Goal: Task Accomplishment & Management: Manage account settings

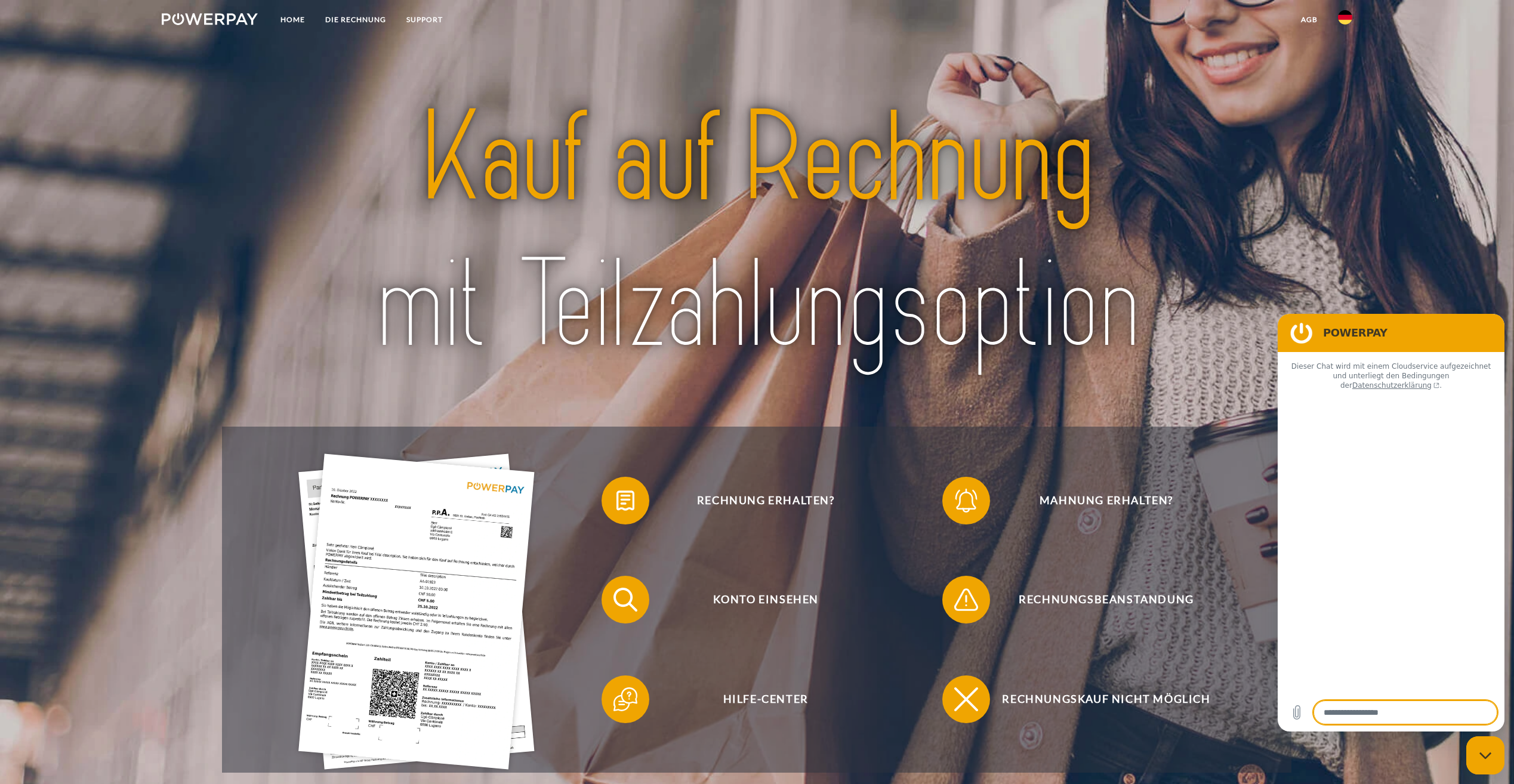
type textarea "*"
click at [1343, 20] on img at bounding box center [1344, 17] width 14 height 14
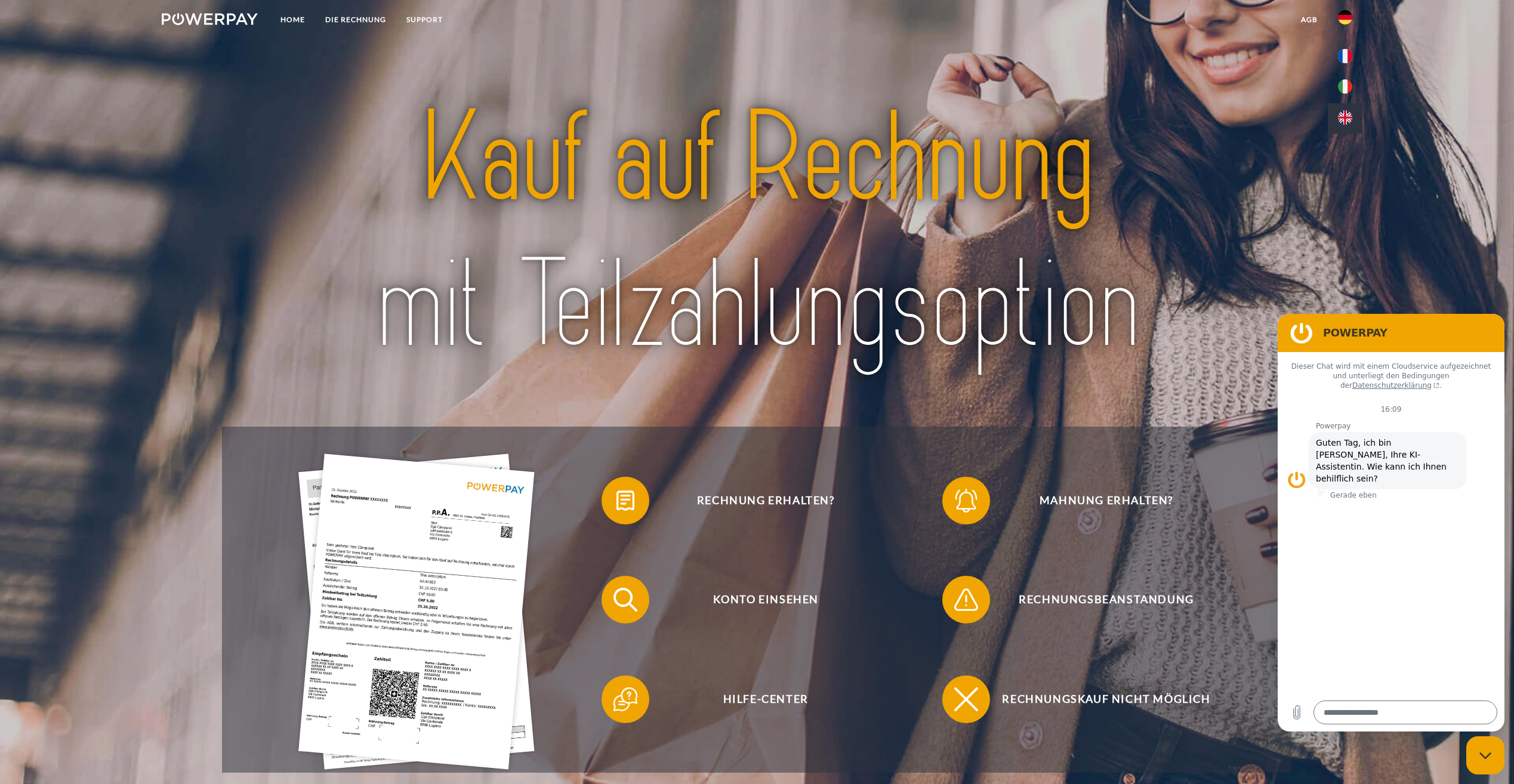
click at [1345, 124] on img at bounding box center [1344, 117] width 14 height 14
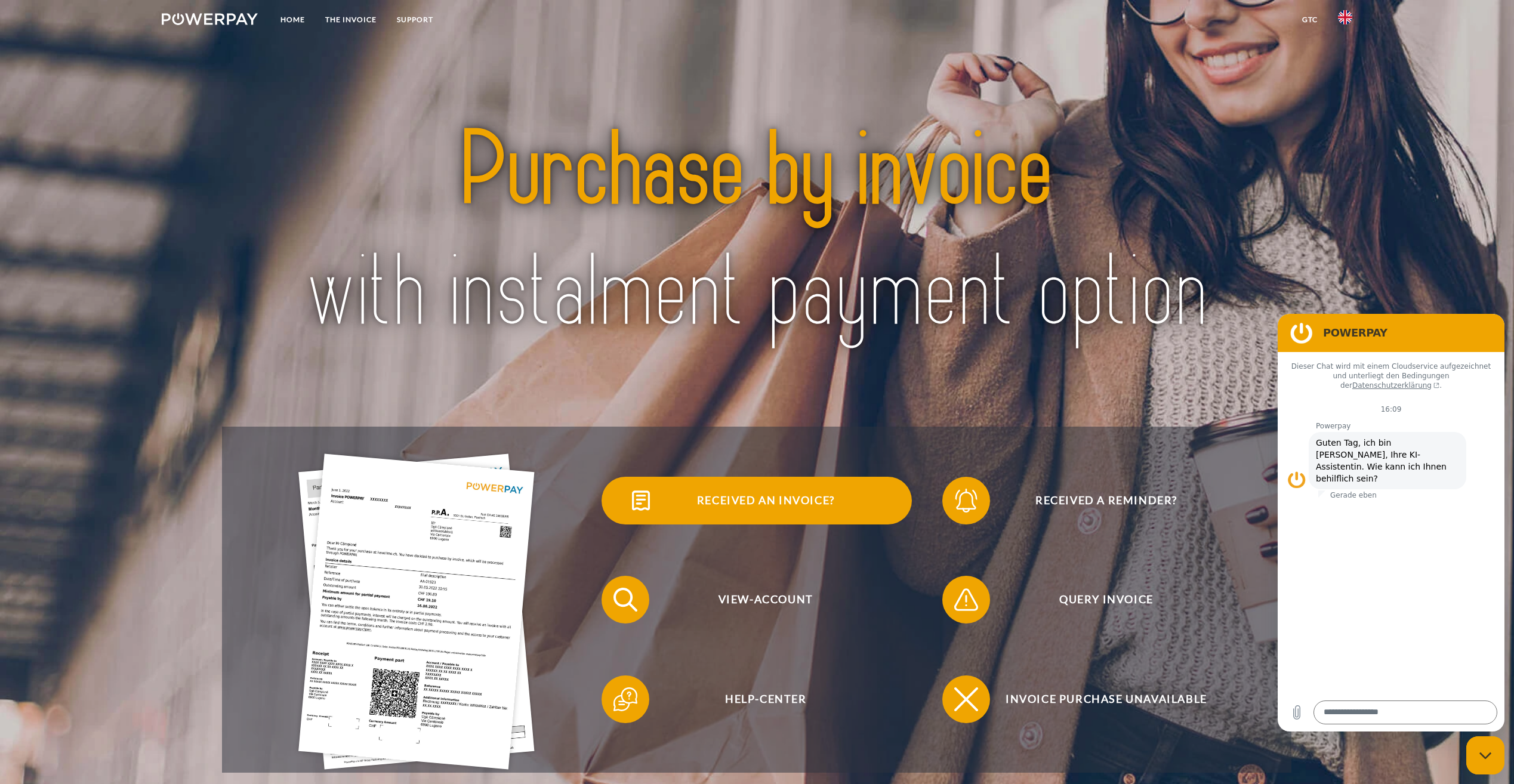
click at [749, 511] on span "Received an invoice?" at bounding box center [765, 501] width 292 height 48
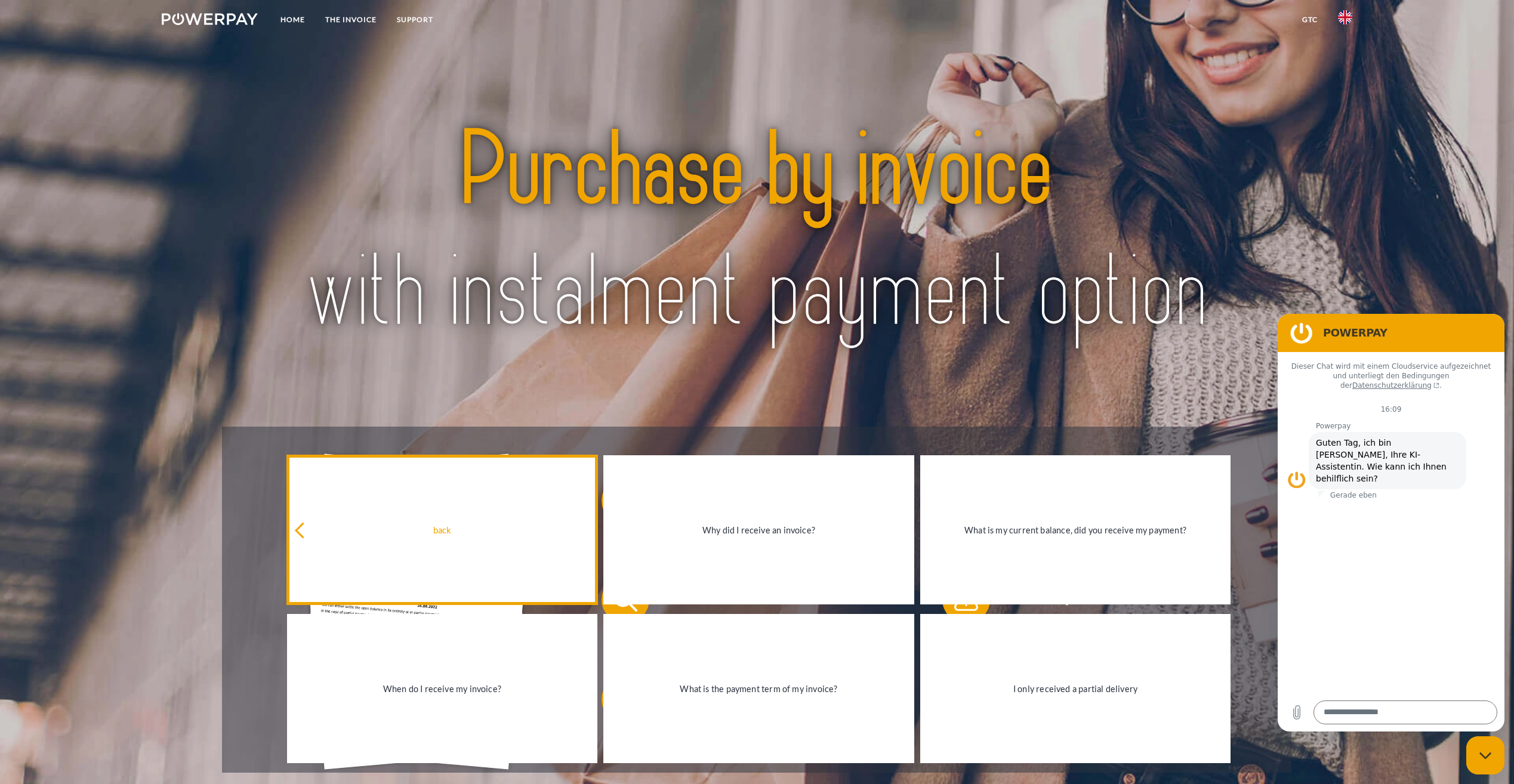
click at [303, 532] on icon at bounding box center [302, 530] width 16 height 16
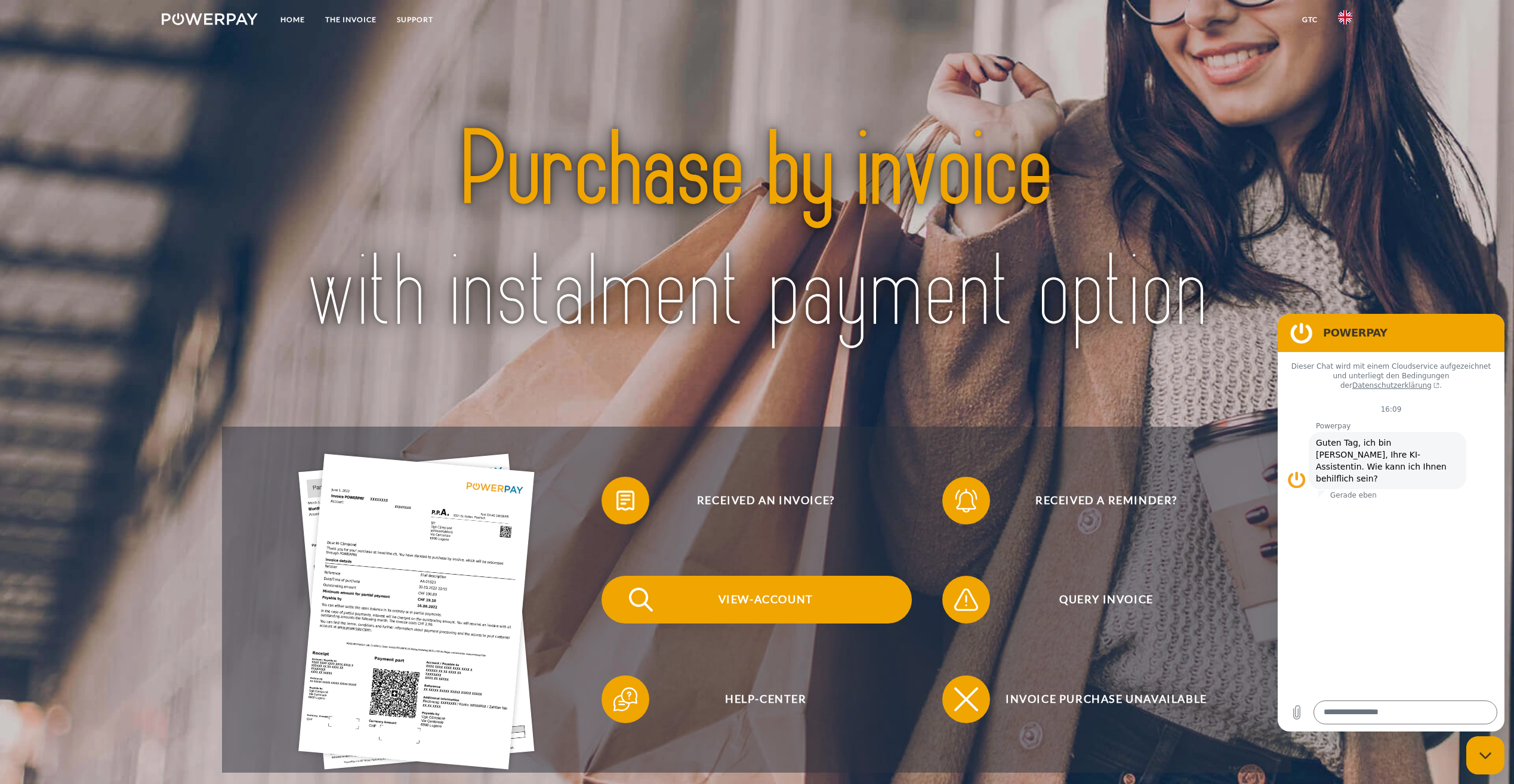
click at [756, 594] on span "View-Account" at bounding box center [765, 599] width 292 height 48
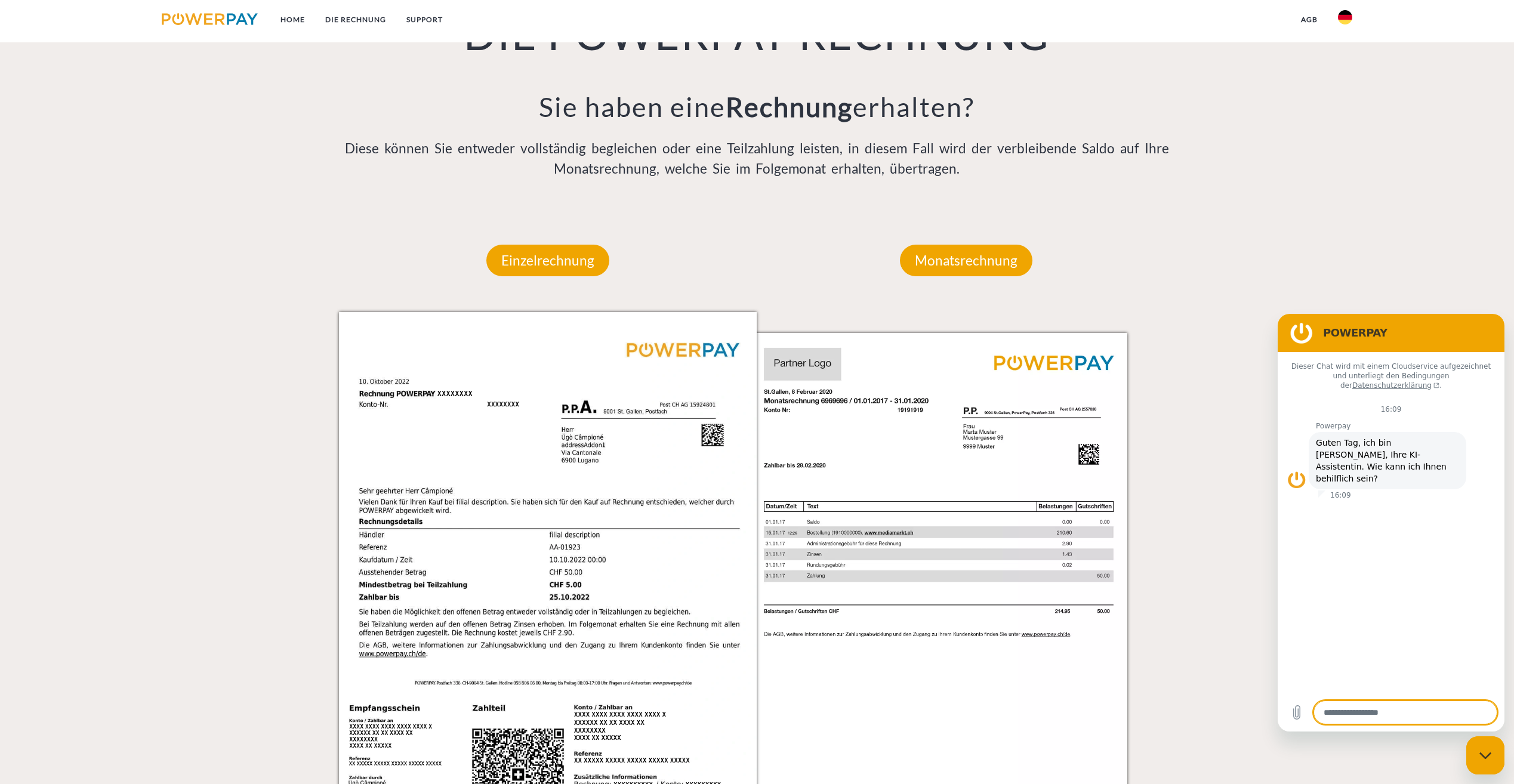
scroll to position [1073, 0]
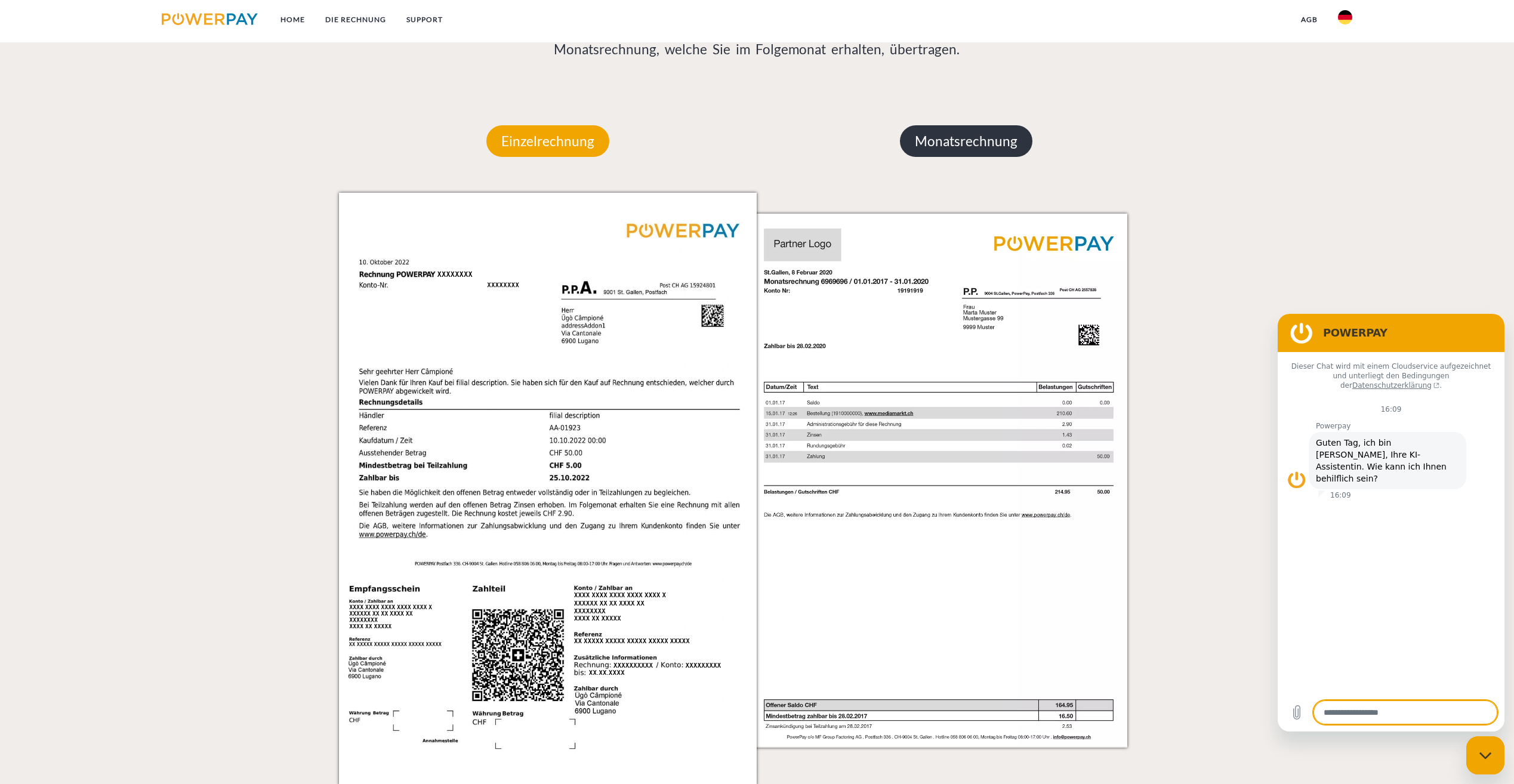
click at [909, 143] on p "Monatsrechnung" at bounding box center [966, 142] width 132 height 32
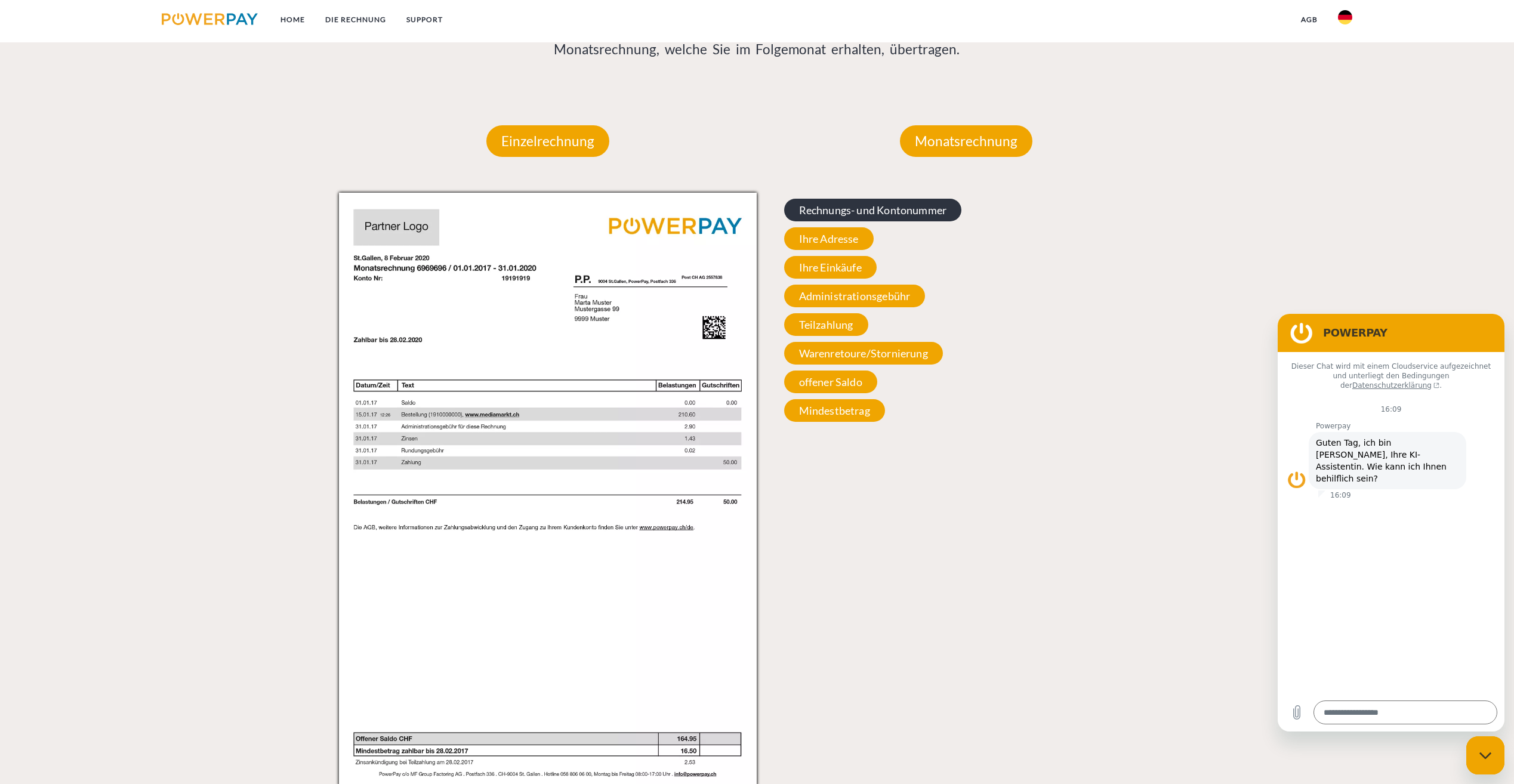
click at [883, 212] on span "Rechnungs- und Kontonummer" at bounding box center [872, 210] width 177 height 23
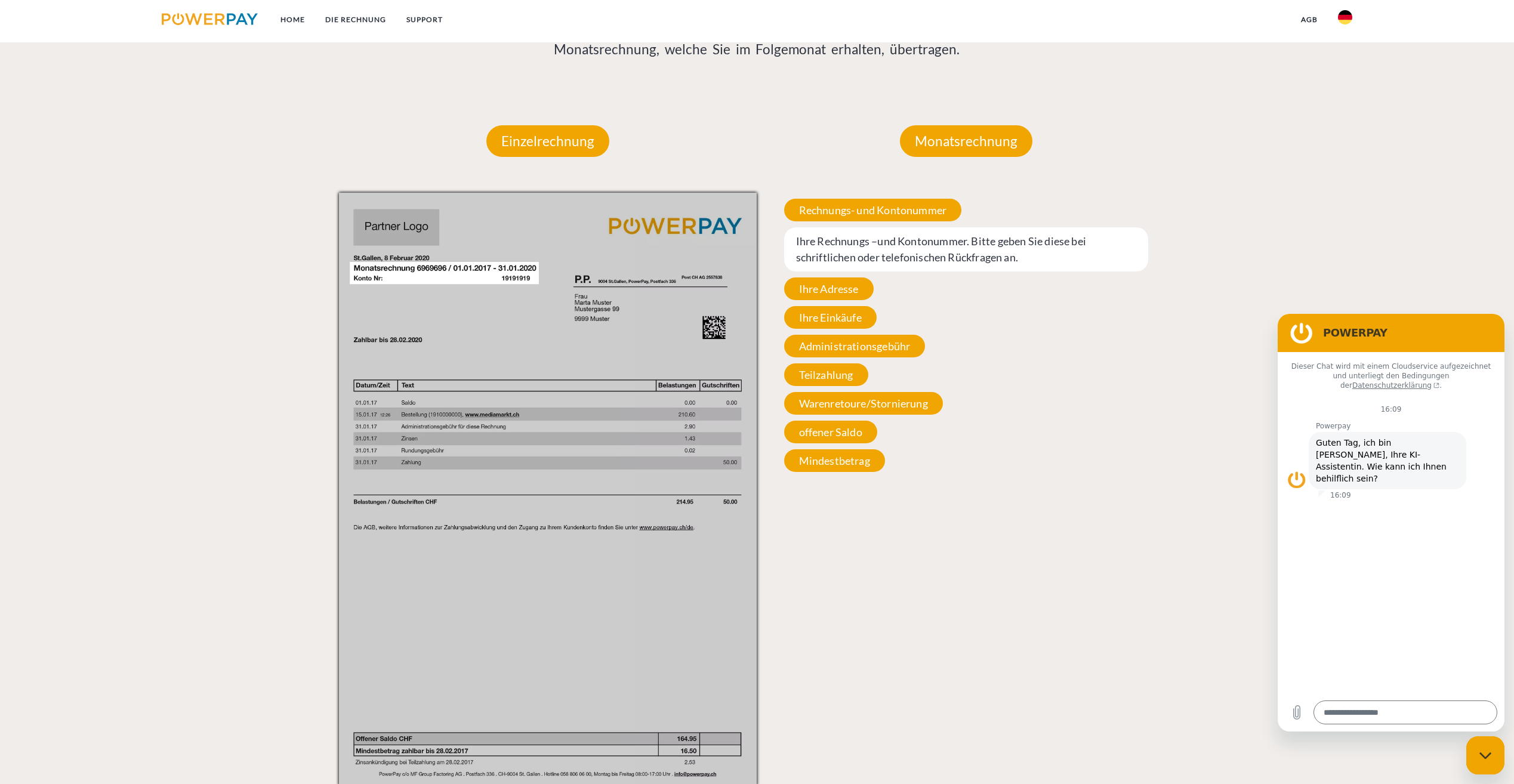
click at [833, 292] on span "Ihre Adresse" at bounding box center [828, 288] width 89 height 23
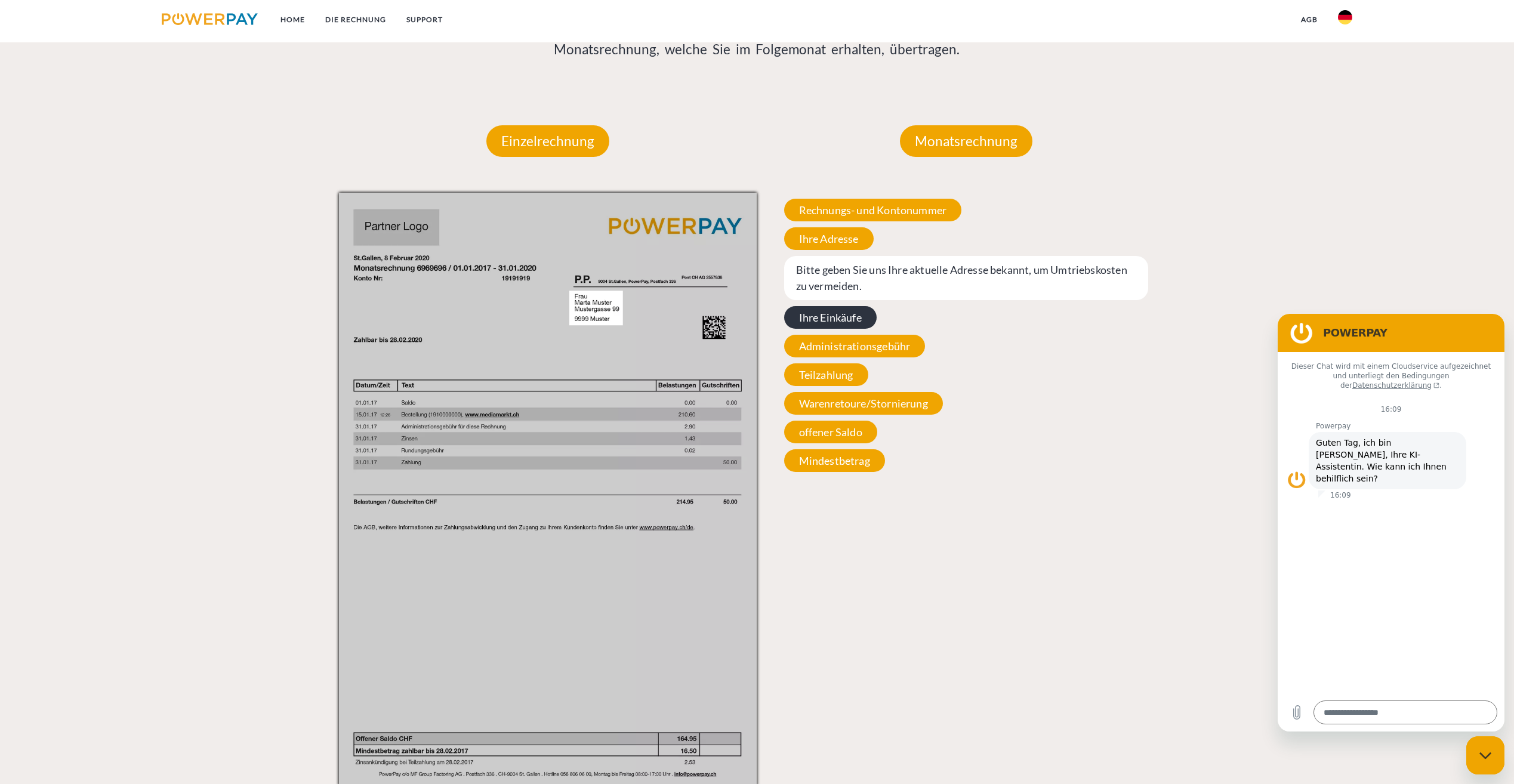
click at [836, 322] on span "Ihre Einkäufe" at bounding box center [830, 317] width 93 height 23
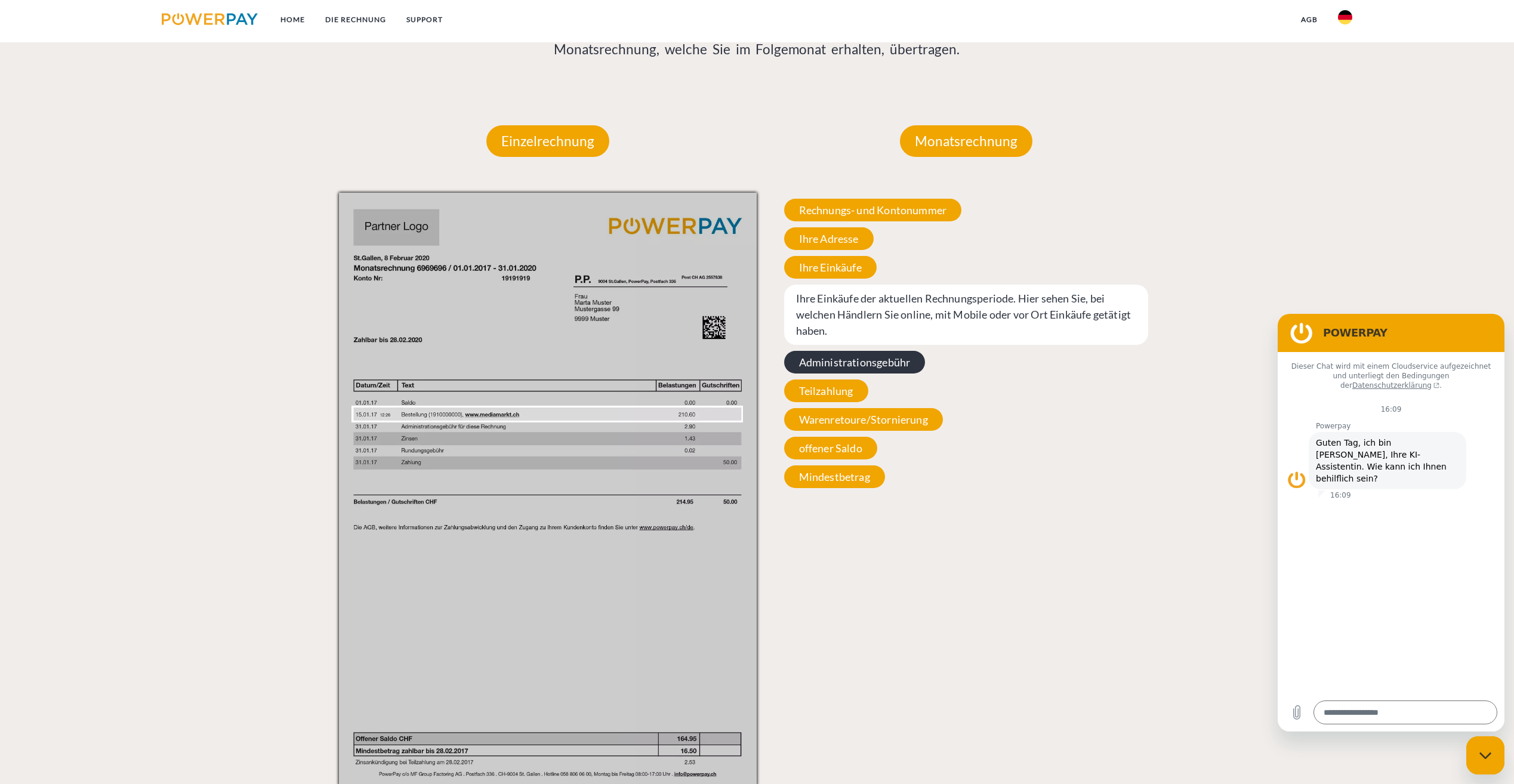
click at [851, 355] on span "Administrationsgebühr" at bounding box center [855, 361] width 142 height 23
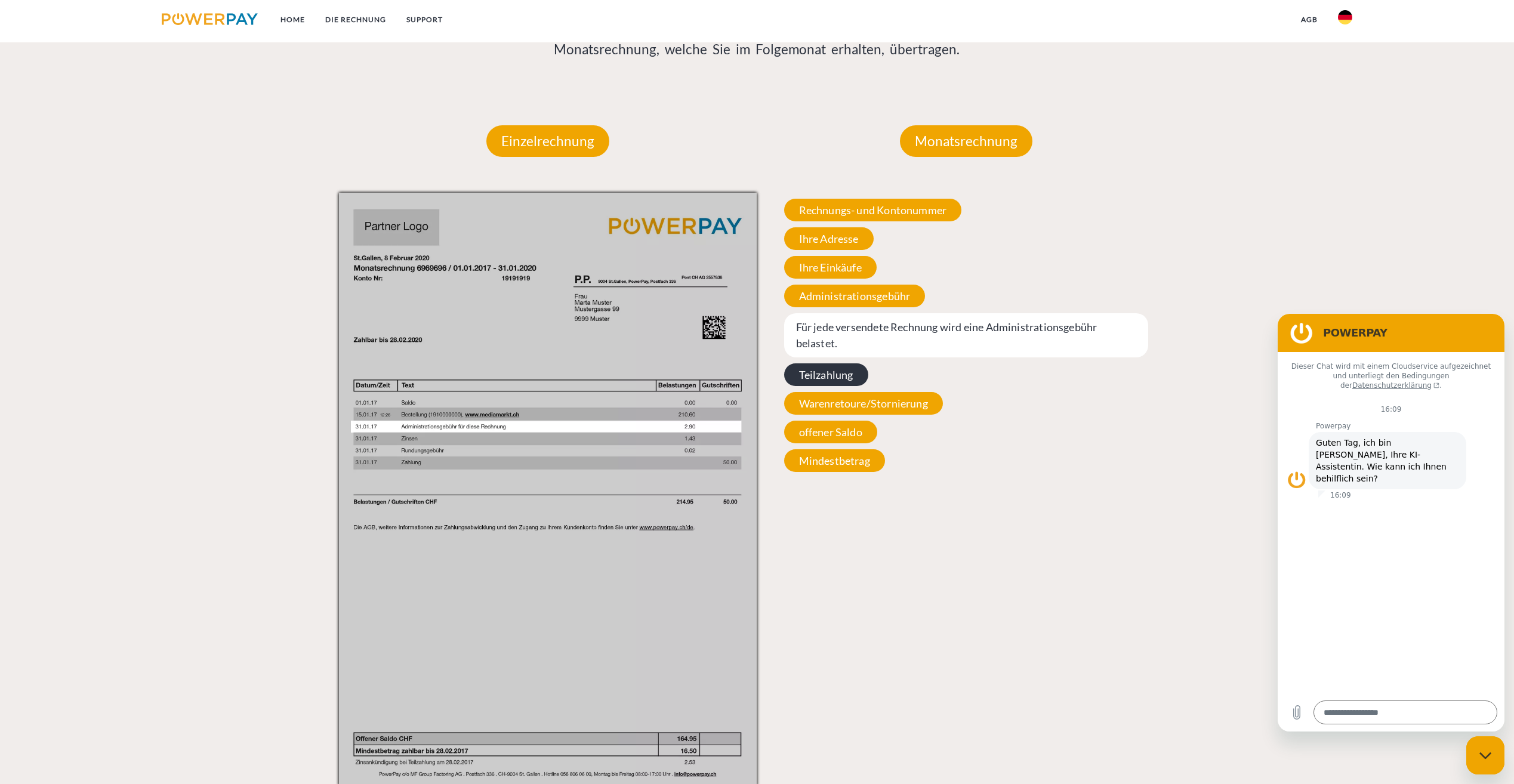
click at [831, 378] on span "Teilzahlung" at bounding box center [826, 374] width 84 height 23
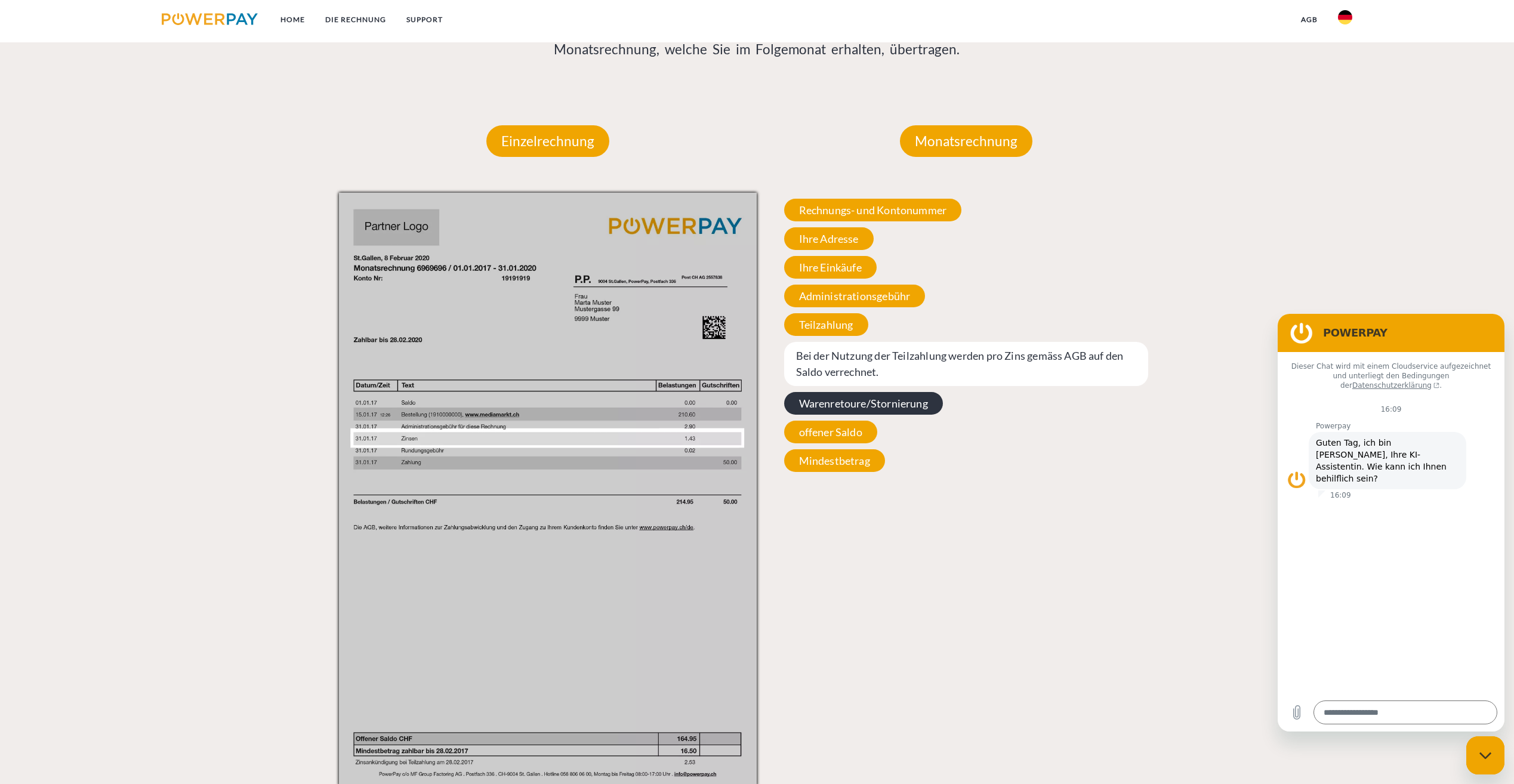
click at [844, 407] on span "Warenretoure/Stornierung" at bounding box center [863, 403] width 159 height 23
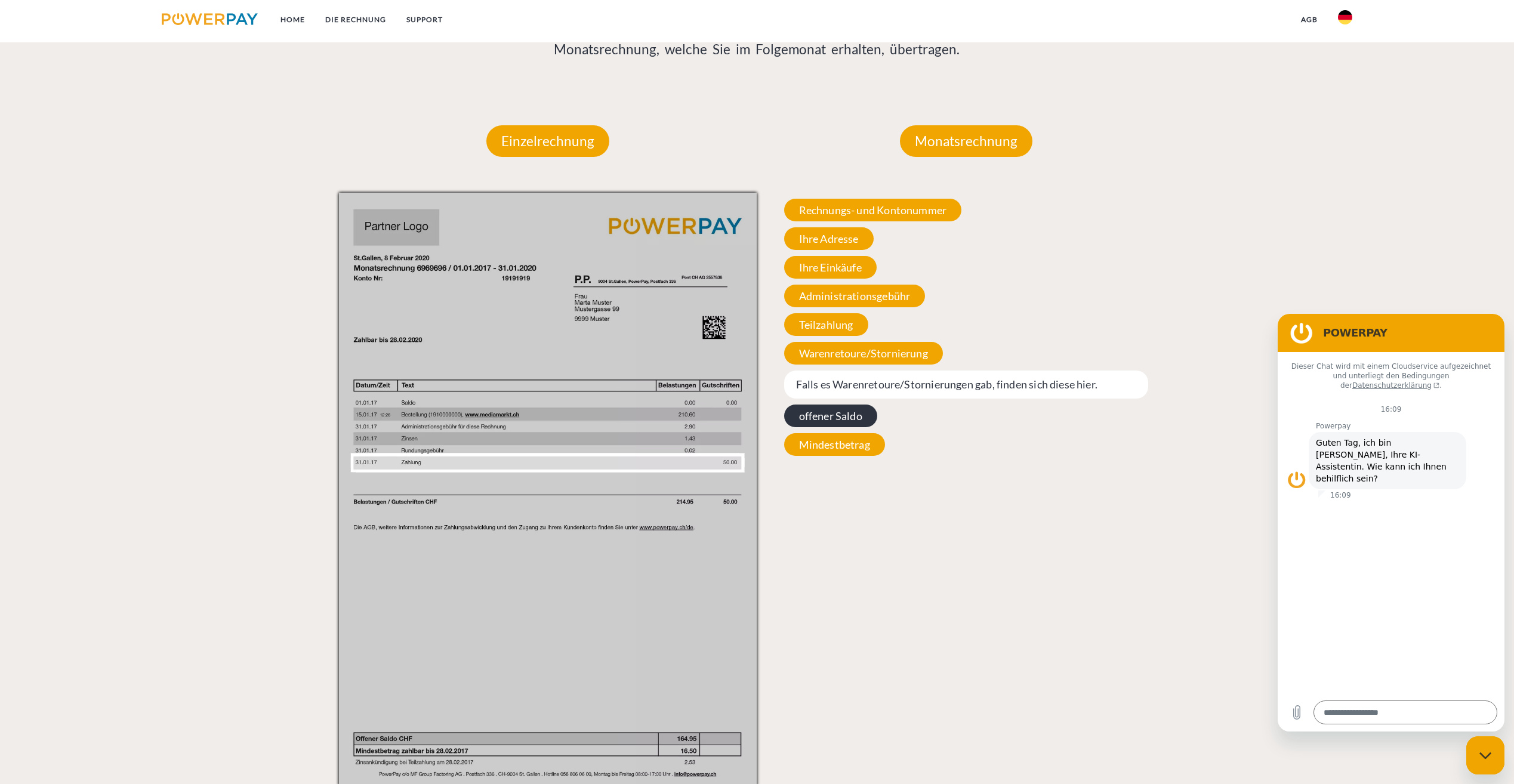
click at [836, 417] on span "offener Saldo" at bounding box center [831, 416] width 93 height 23
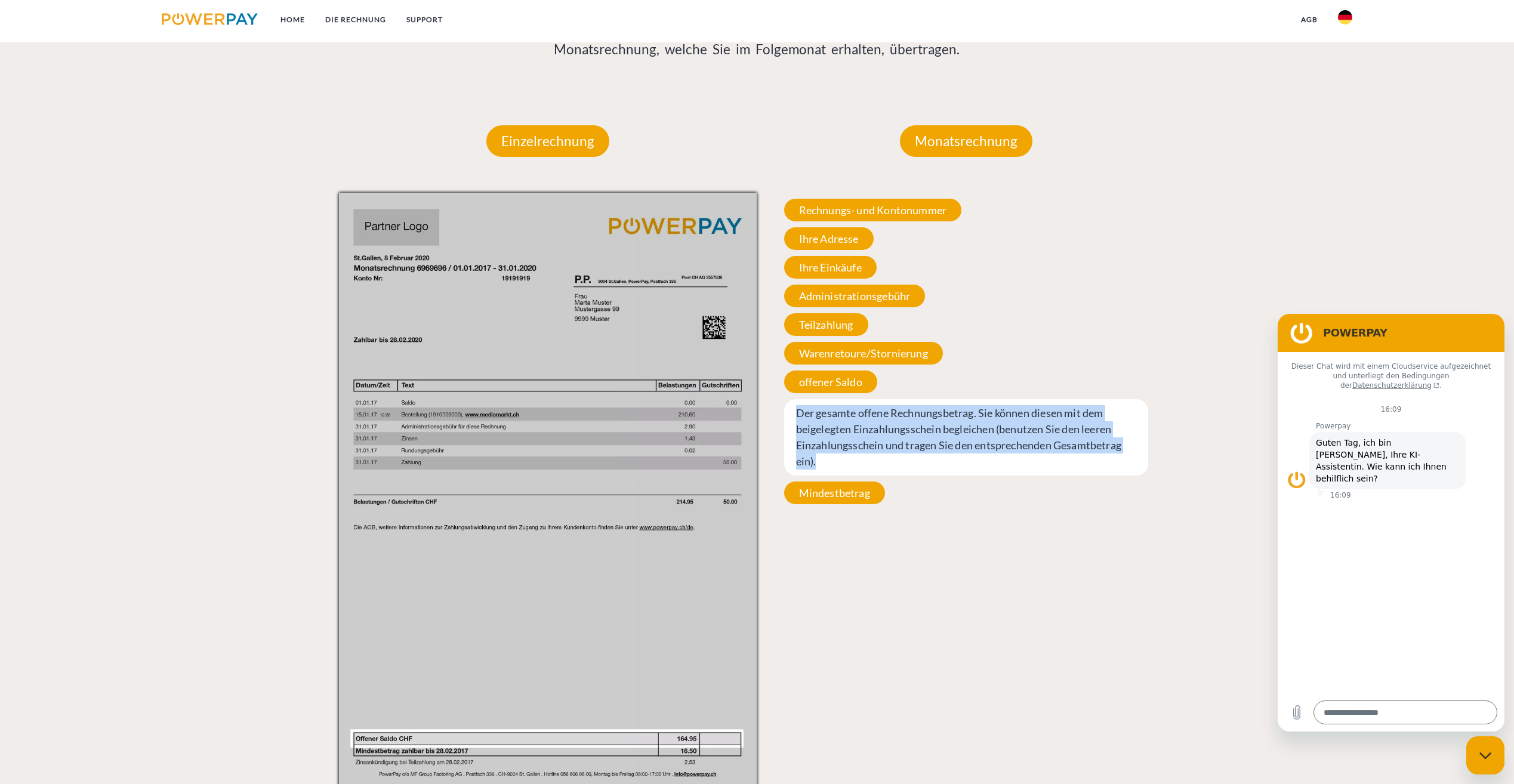
drag, startPoint x: 794, startPoint y: 411, endPoint x: 1136, endPoint y: 448, distance: 344.0
click at [1136, 448] on span "Der gesamte offene Rechnungsbetrag. Sie können diesen mit dem beigelegten Einza…" at bounding box center [967, 437] width 365 height 76
drag, startPoint x: 1136, startPoint y: 448, endPoint x: 1082, endPoint y: 428, distance: 57.6
copy span "Der gesamte offene Rechnungsbetrag. Sie können diesen mit dem beigelegten Einza…"
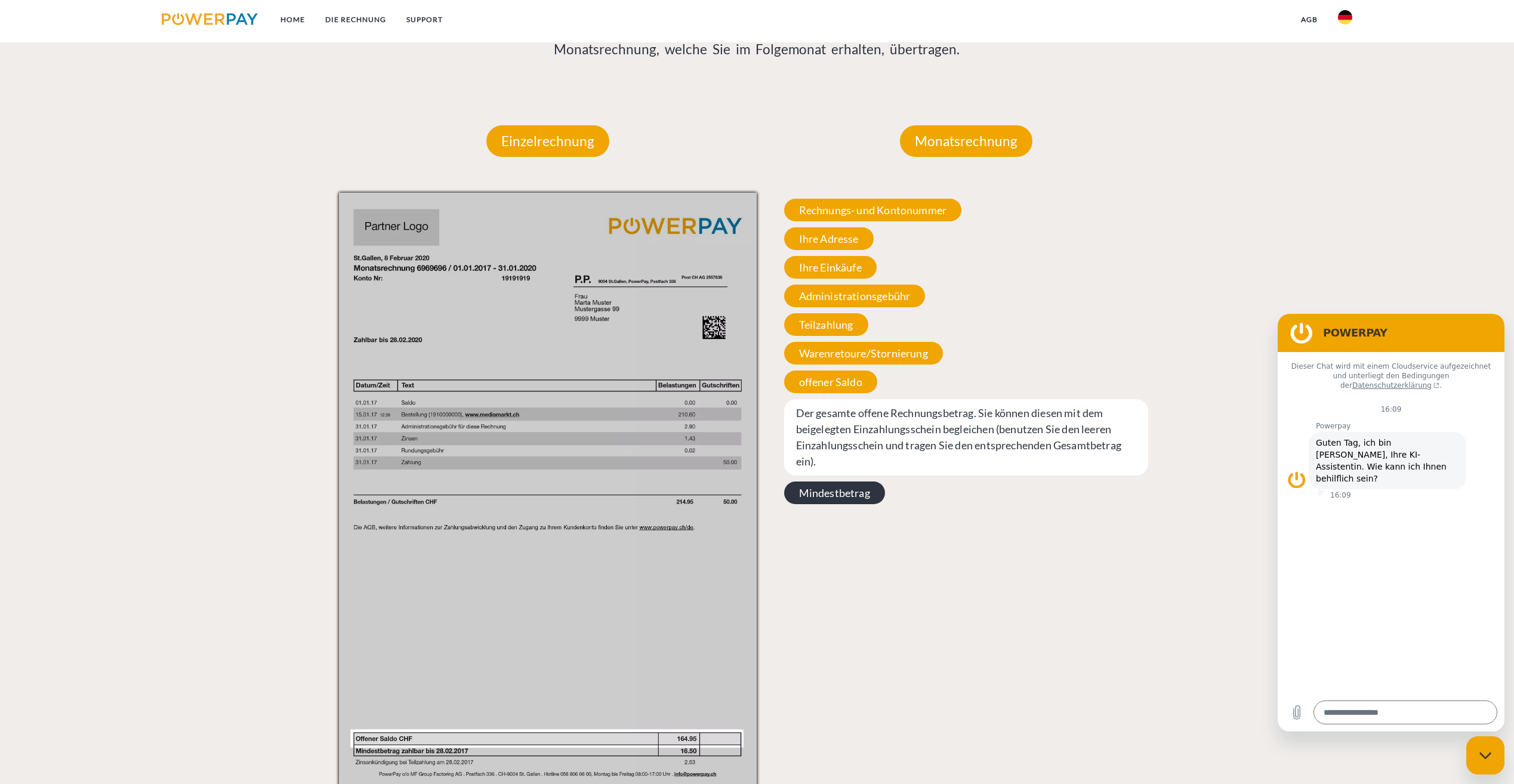
click at [849, 481] on span "Mindestbetrag" at bounding box center [834, 492] width 101 height 23
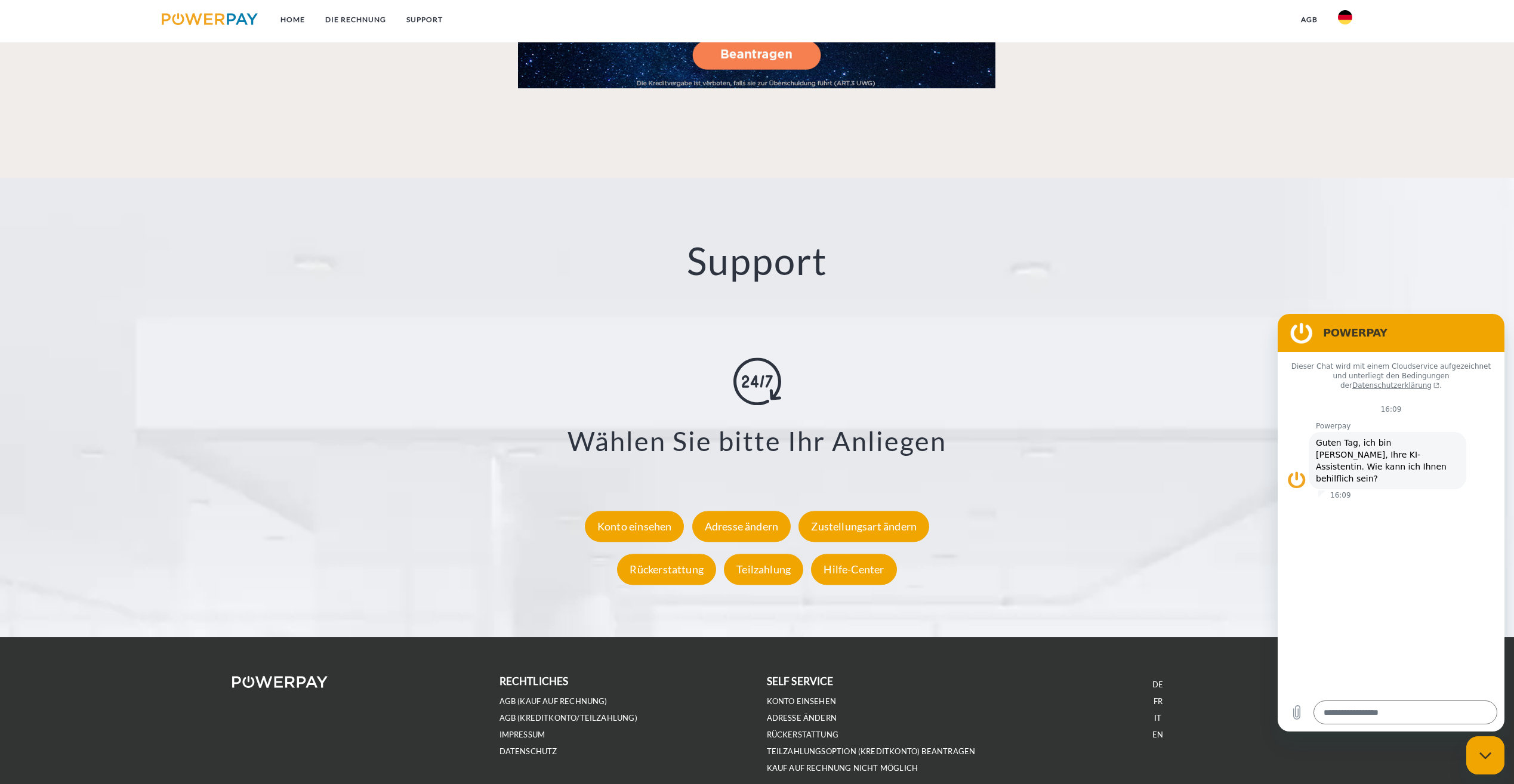
scroll to position [2066, 0]
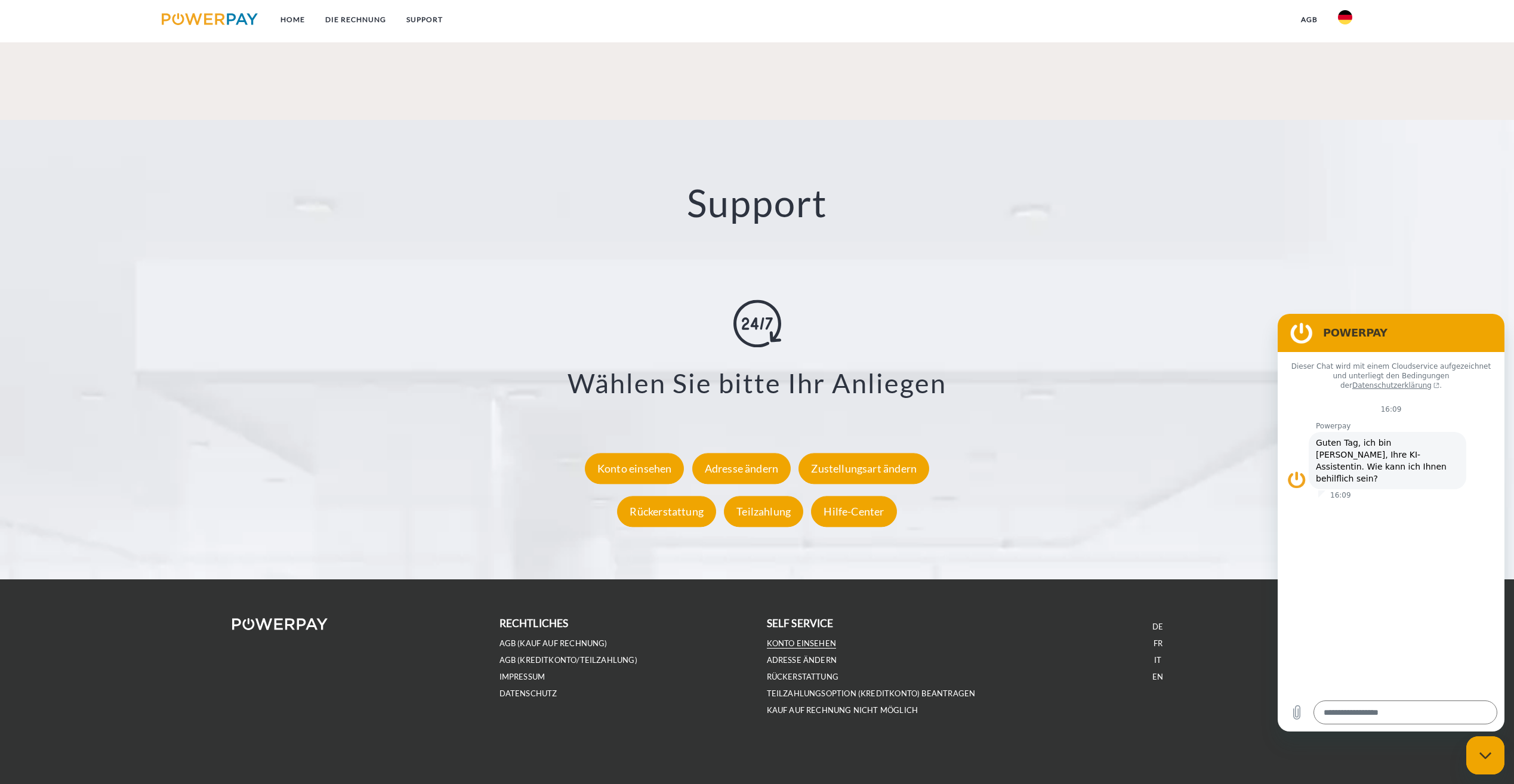
click at [800, 641] on link "Konto einsehen" at bounding box center [801, 643] width 70 height 10
click at [1357, 709] on textarea at bounding box center [1405, 712] width 184 height 24
click at [833, 507] on div "Hilfe-Center" at bounding box center [853, 512] width 86 height 31
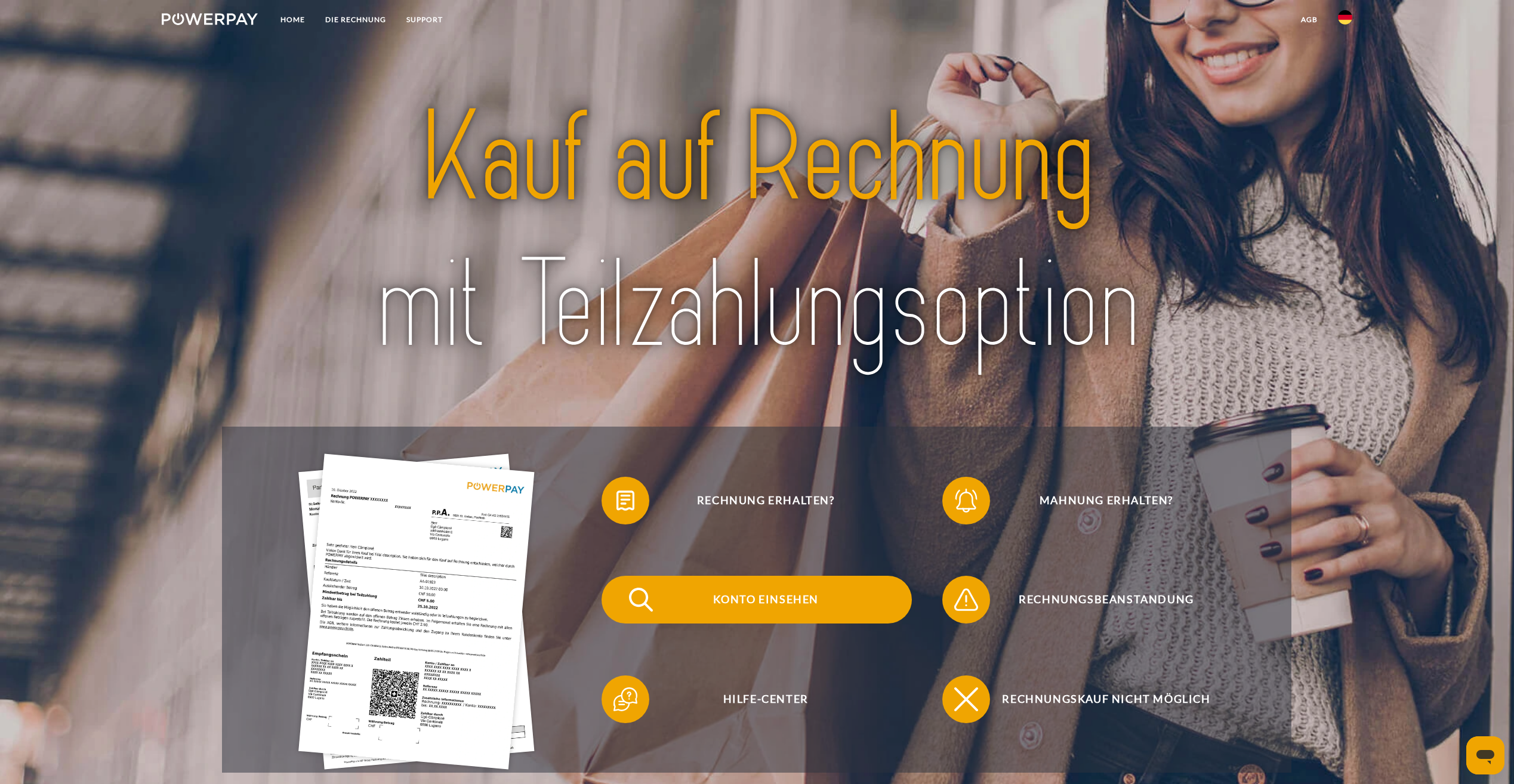
click at [823, 607] on span "Konto einsehen" at bounding box center [765, 599] width 292 height 48
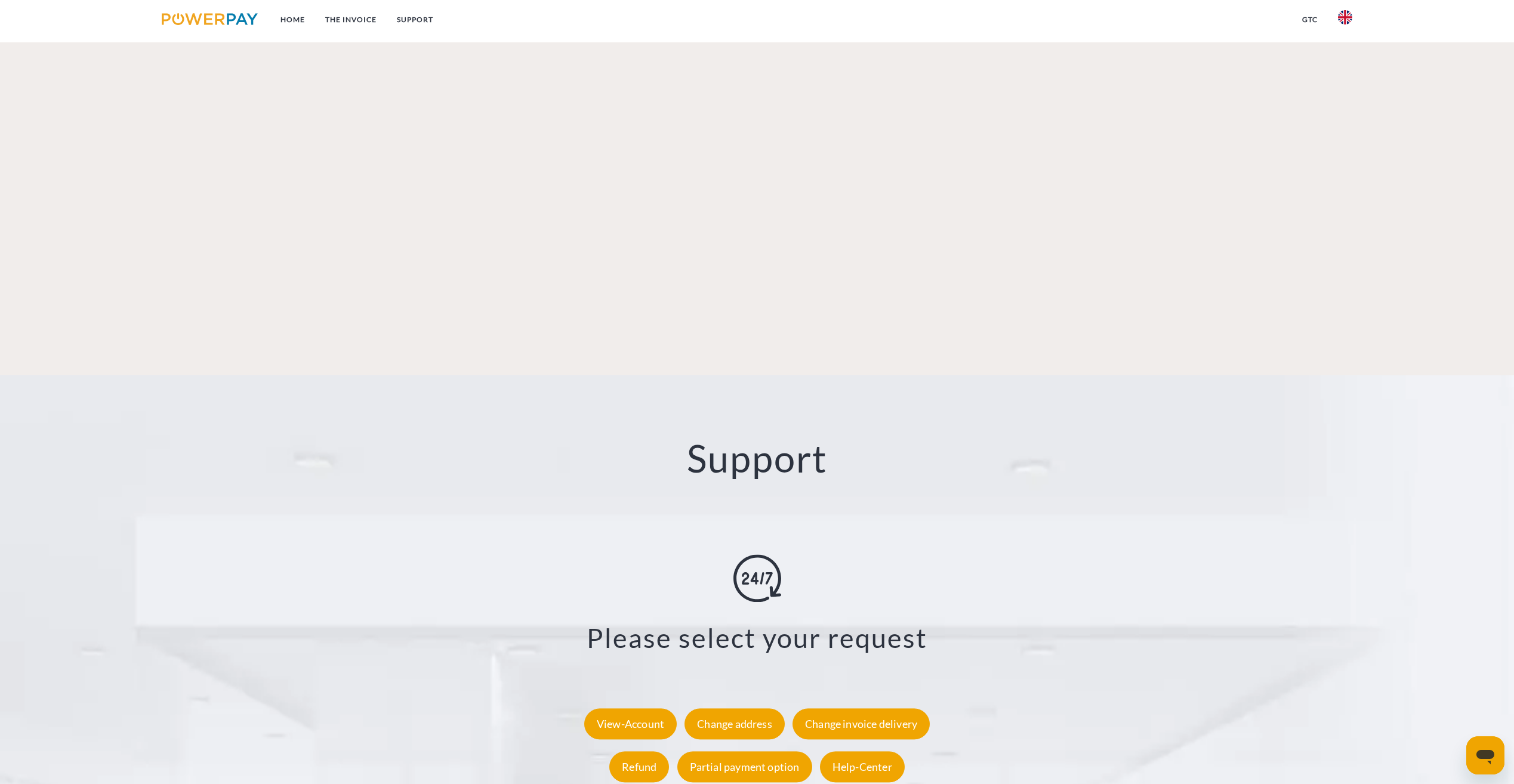
scroll to position [2008, 0]
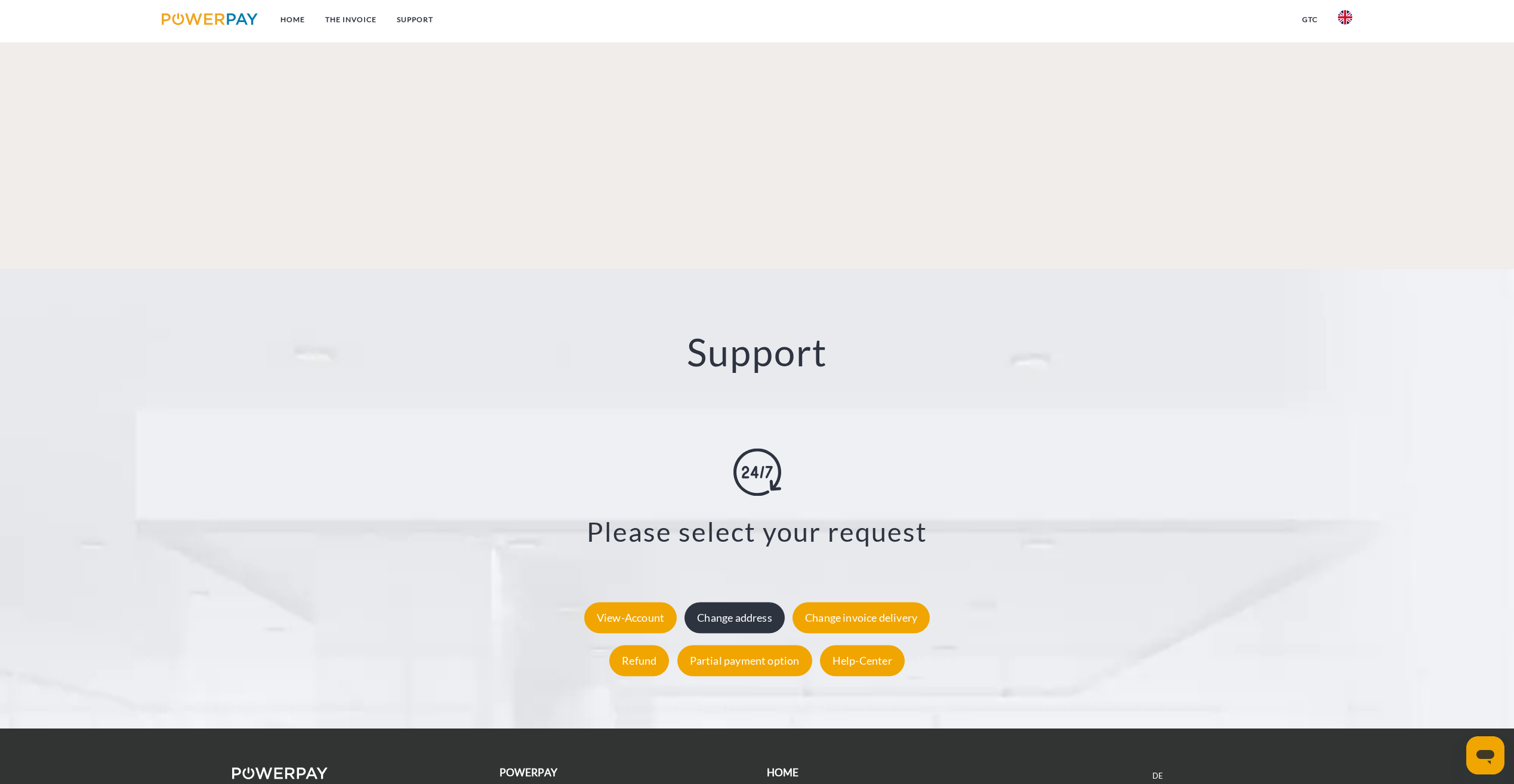
click at [762, 602] on div "Change address" at bounding box center [734, 617] width 100 height 31
